Goal: Information Seeking & Learning: Learn about a topic

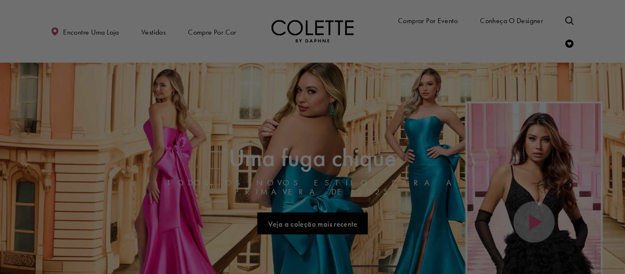
click at [296, 26] on div at bounding box center [316, 138] width 632 height 277
click at [152, 30] on div at bounding box center [316, 138] width 632 height 277
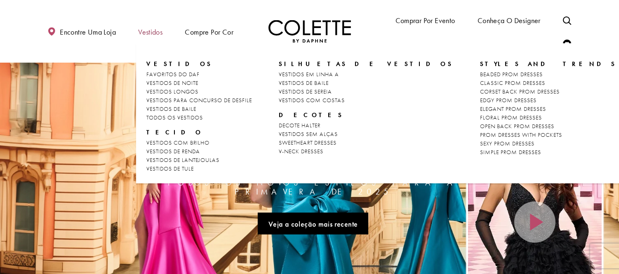
click at [150, 31] on font "Vestidos" at bounding box center [150, 31] width 24 height 9
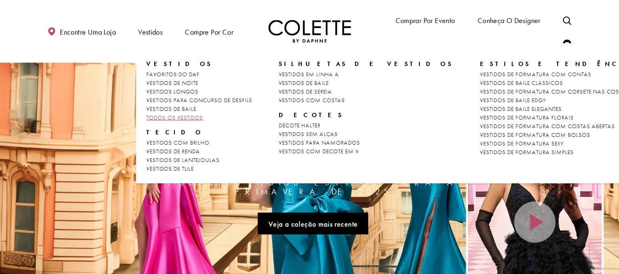
click at [192, 113] on link "TODOS OS VESTIDOS" at bounding box center [199, 117] width 106 height 9
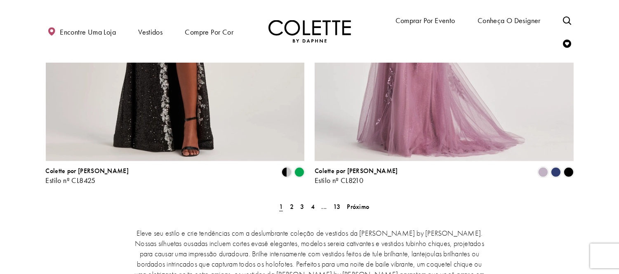
scroll to position [1512, 0]
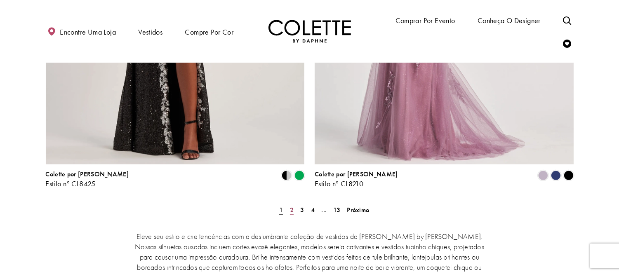
click at [290, 206] on font "2" at bounding box center [292, 210] width 4 height 9
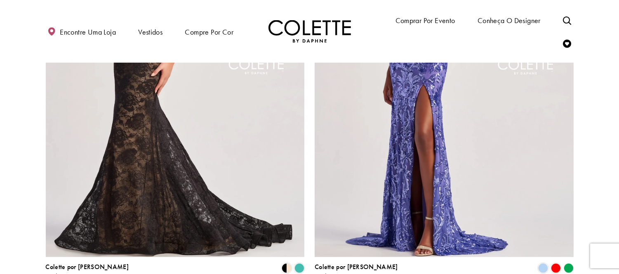
scroll to position [1602, 0]
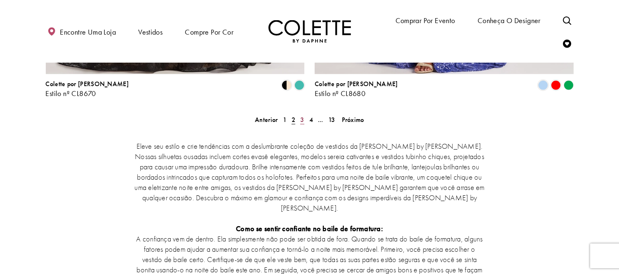
click at [301, 115] on font "3" at bounding box center [302, 119] width 4 height 9
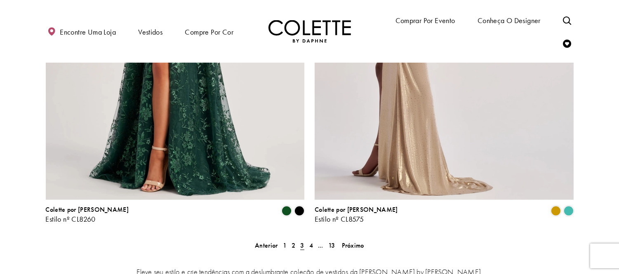
scroll to position [1465, 0]
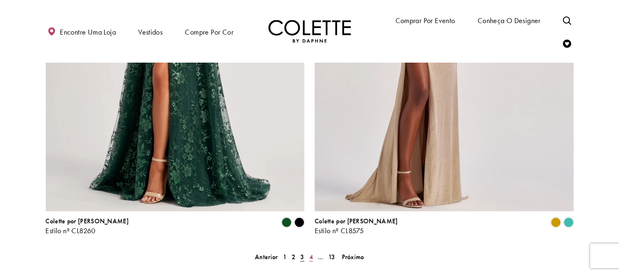
click at [312, 251] on link "4" at bounding box center [311, 257] width 9 height 12
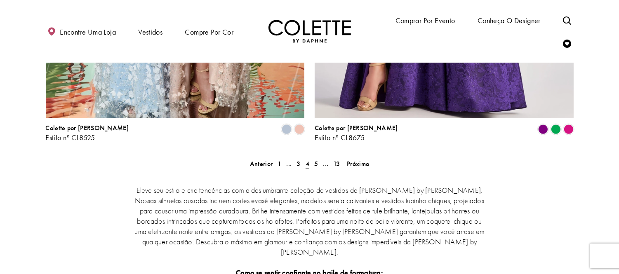
scroll to position [1556, 0]
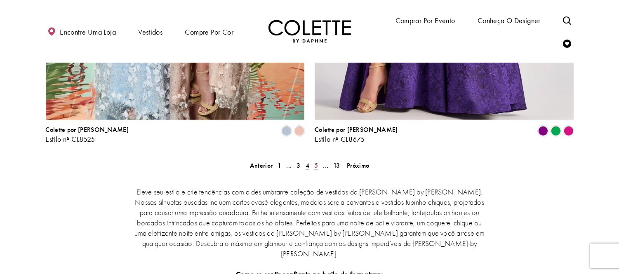
click at [315, 161] on font "5" at bounding box center [316, 165] width 4 height 9
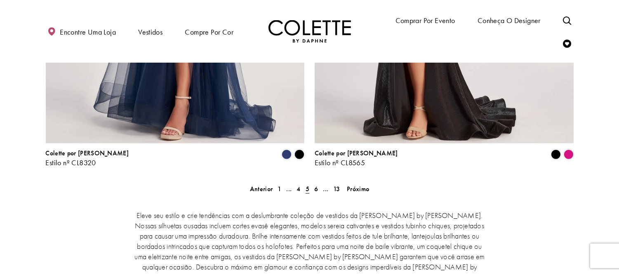
scroll to position [1556, 0]
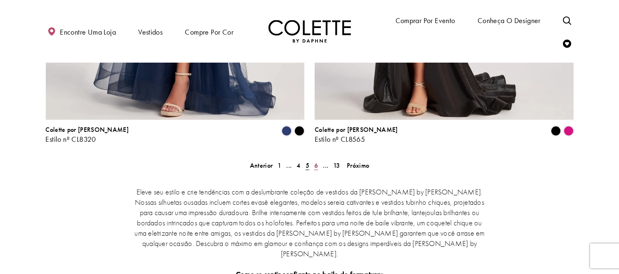
click at [316, 161] on font "6" at bounding box center [316, 165] width 4 height 9
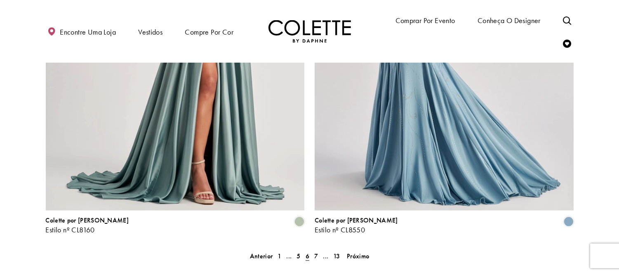
scroll to position [1465, 0]
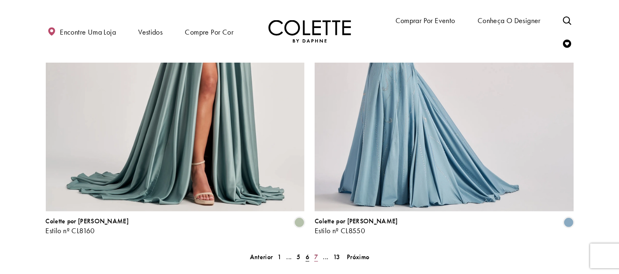
click at [312, 251] on link "7" at bounding box center [316, 257] width 9 height 12
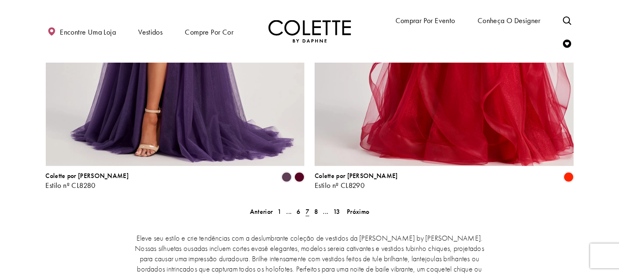
scroll to position [1510, 0]
click at [315, 207] on font "8" at bounding box center [316, 211] width 4 height 9
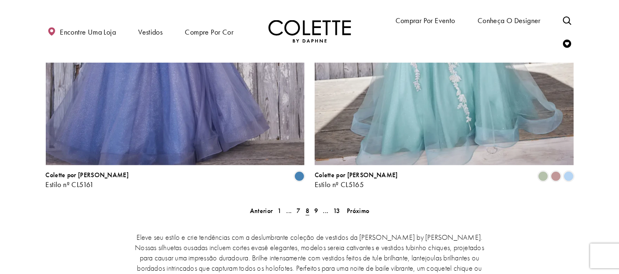
scroll to position [1510, 0]
click at [316, 207] on font "9" at bounding box center [316, 211] width 4 height 9
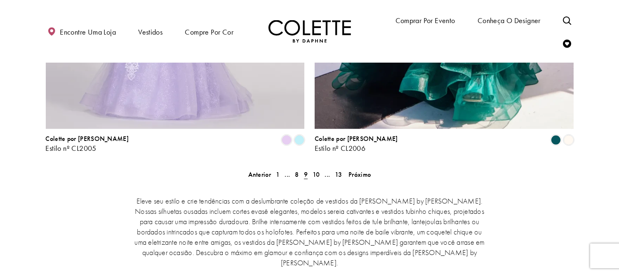
scroll to position [1602, 0]
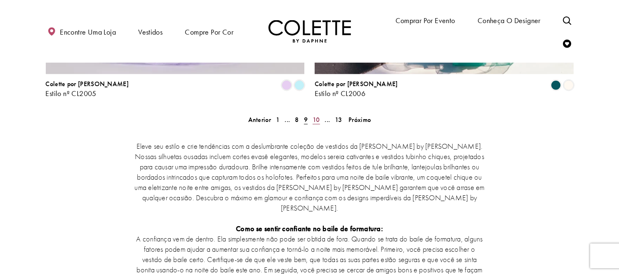
click at [315, 115] on font "10" at bounding box center [316, 119] width 7 height 9
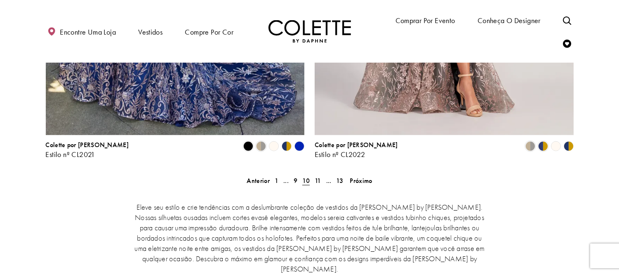
scroll to position [1556, 0]
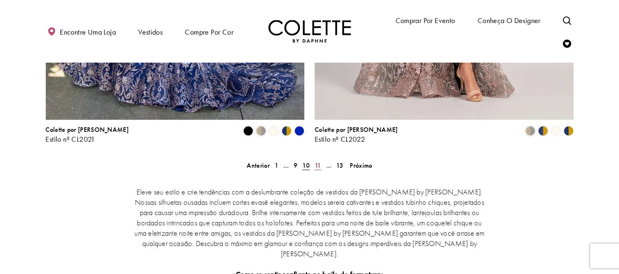
click at [319, 161] on font "11" at bounding box center [318, 165] width 7 height 9
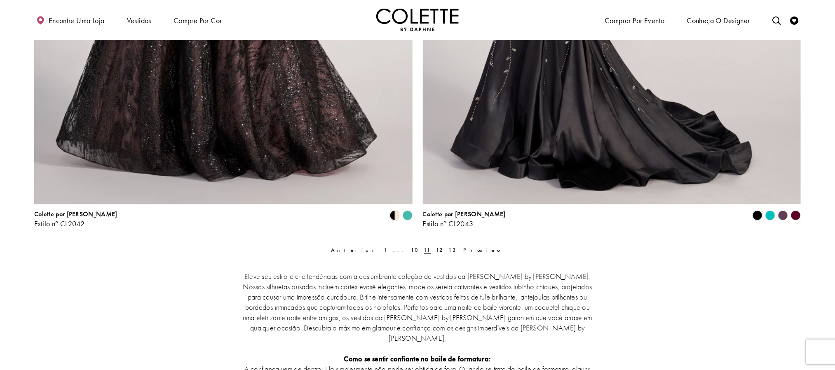
scroll to position [2193, 0]
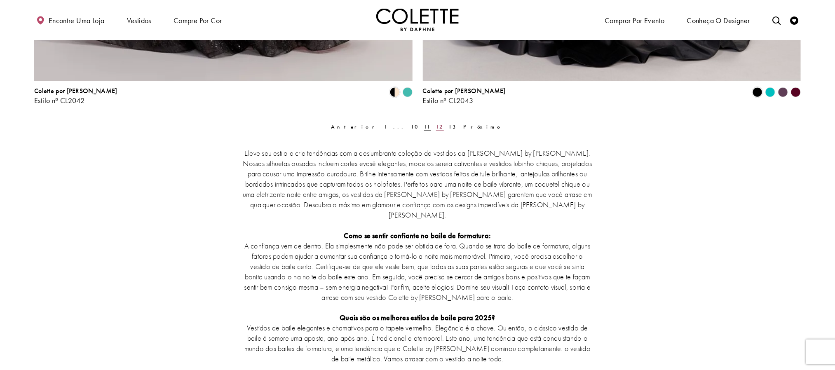
click at [434, 128] on link "12" at bounding box center [440, 127] width 13 height 12
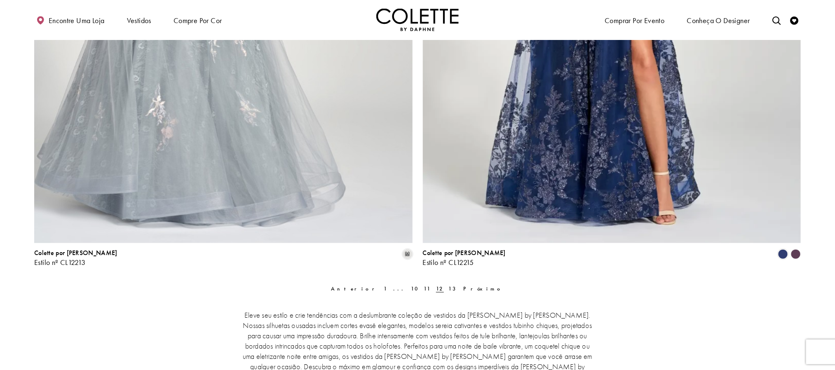
scroll to position [2148, 0]
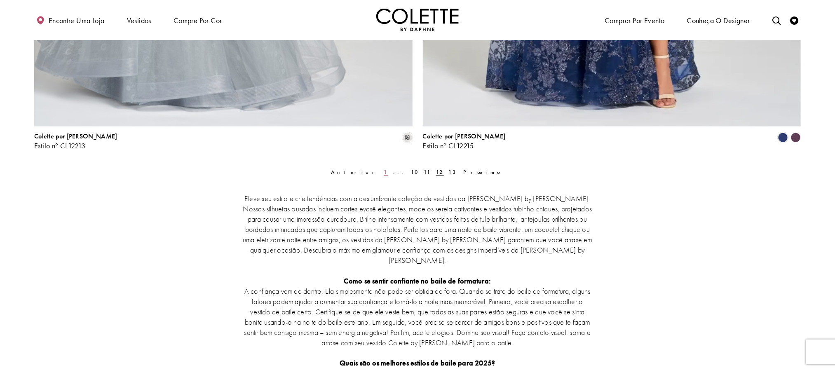
click at [387, 167] on link "1" at bounding box center [386, 172] width 9 height 12
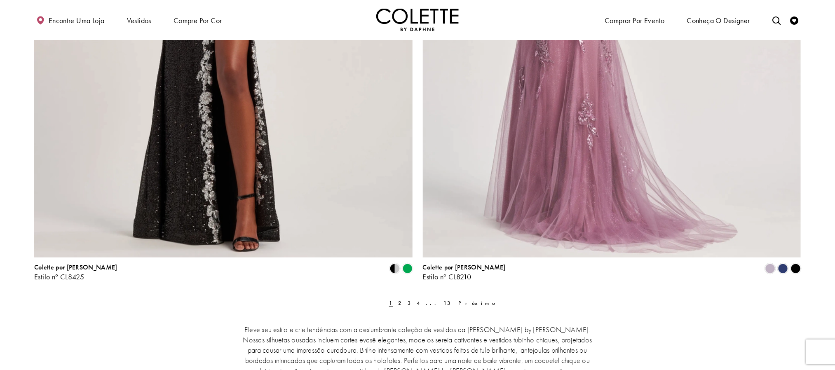
scroll to position [2024, 0]
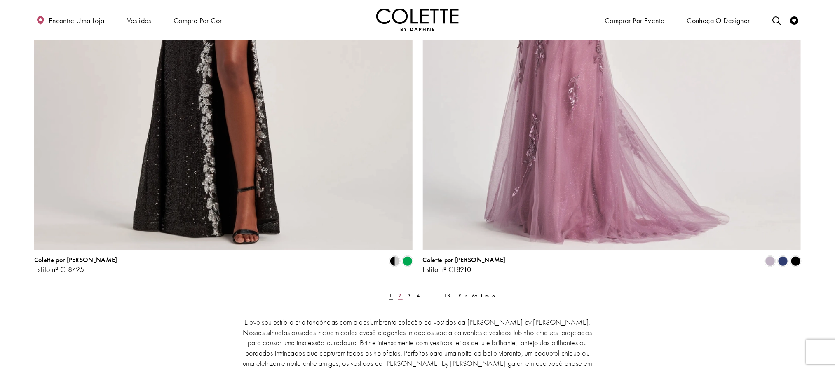
click at [400, 274] on link "2" at bounding box center [400, 296] width 9 height 12
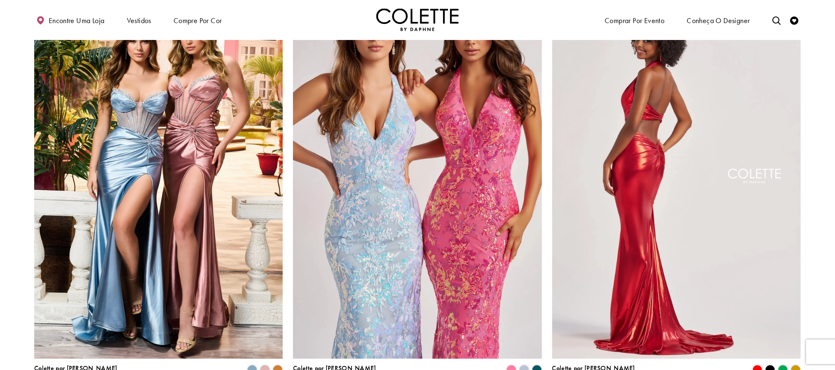
scroll to position [602, 0]
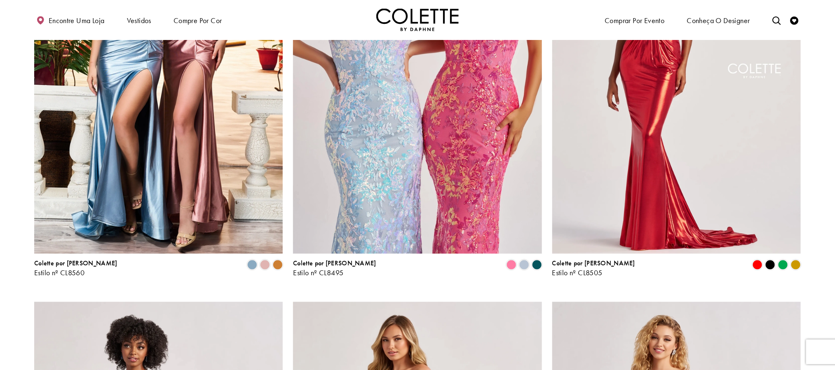
click at [618, 13] on ul "Comprar por evento Vestidos Ocasião VESTIDOS DE NOITE VESTIDOS DE BAILE VESTIDO…" at bounding box center [614, 20] width 392 height 24
click at [618, 16] on icon "Alternar pesquisa" at bounding box center [777, 20] width 8 height 8
click at [618, 14] on input "Procurar" at bounding box center [734, 20] width 99 height 12
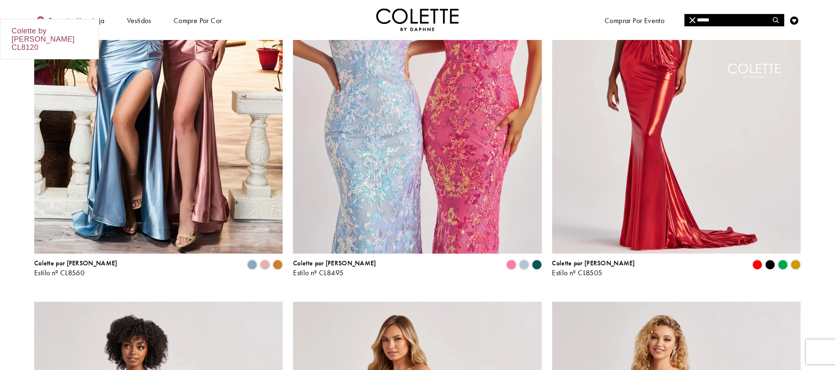
click at [20, 41] on div "Colette by [PERSON_NAME] CL8120" at bounding box center [49, 39] width 98 height 40
type input "**********"
